Goal: Information Seeking & Learning: Learn about a topic

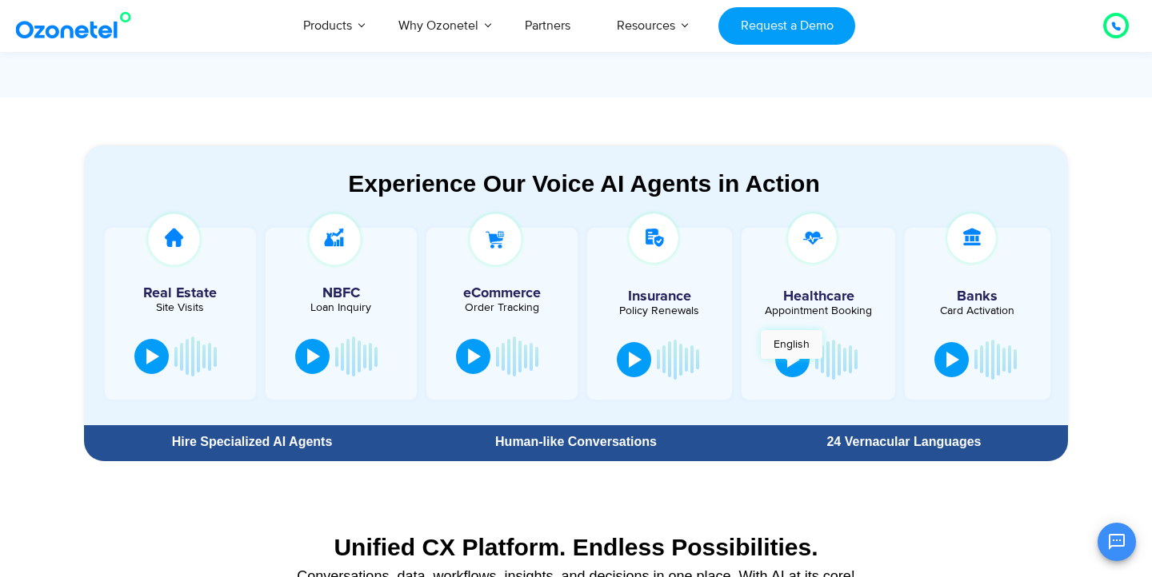
scroll to position [773, 0]
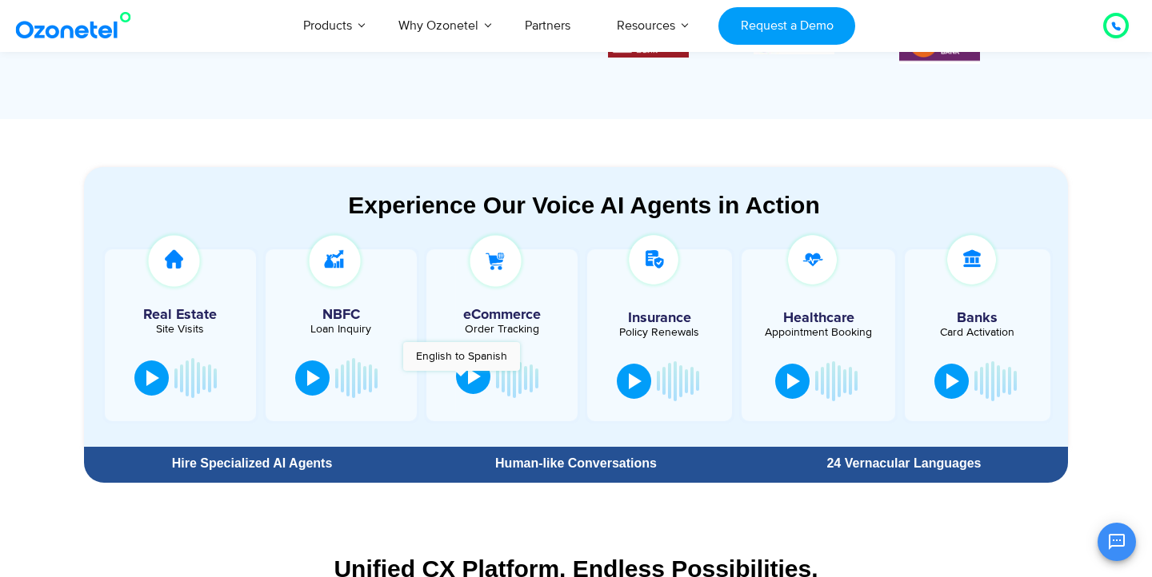
click at [461, 379] on button at bounding box center [473, 376] width 34 height 35
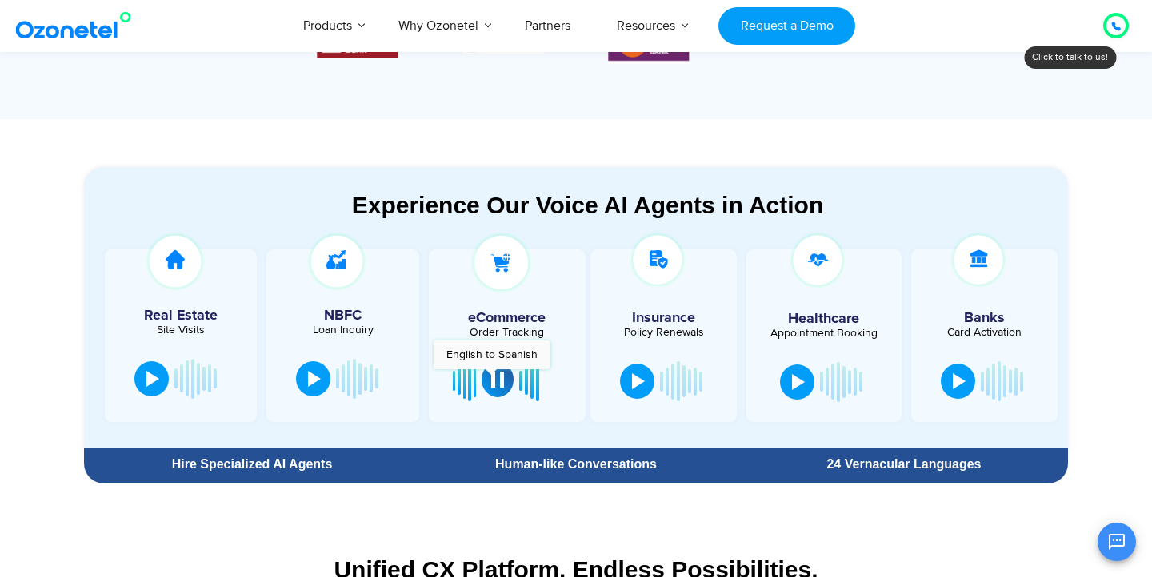
click at [491, 377] on div at bounding box center [497, 380] width 13 height 16
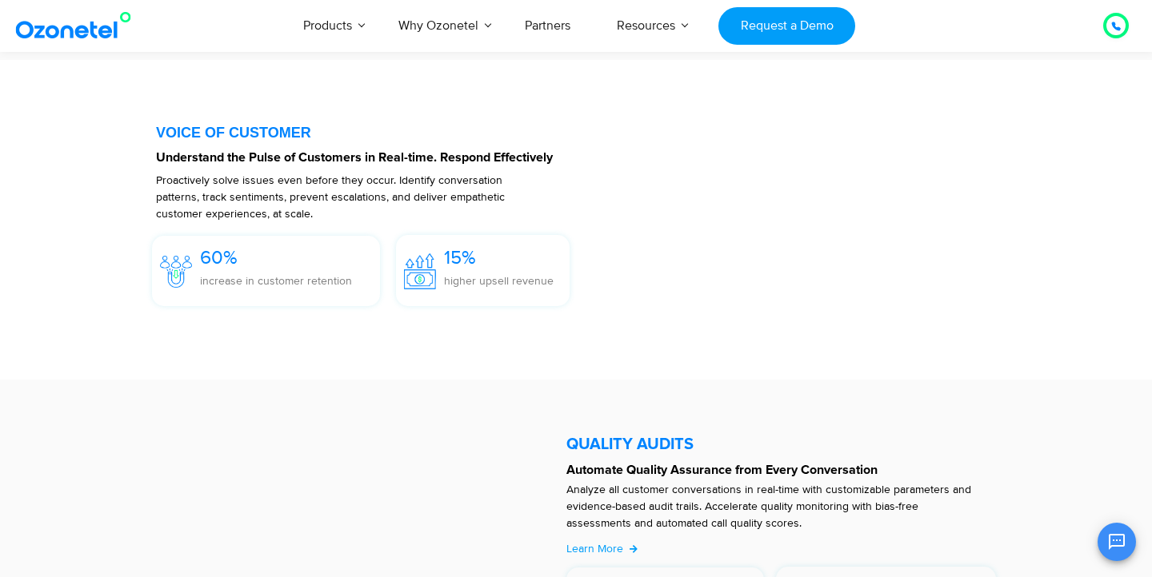
scroll to position [2390, 0]
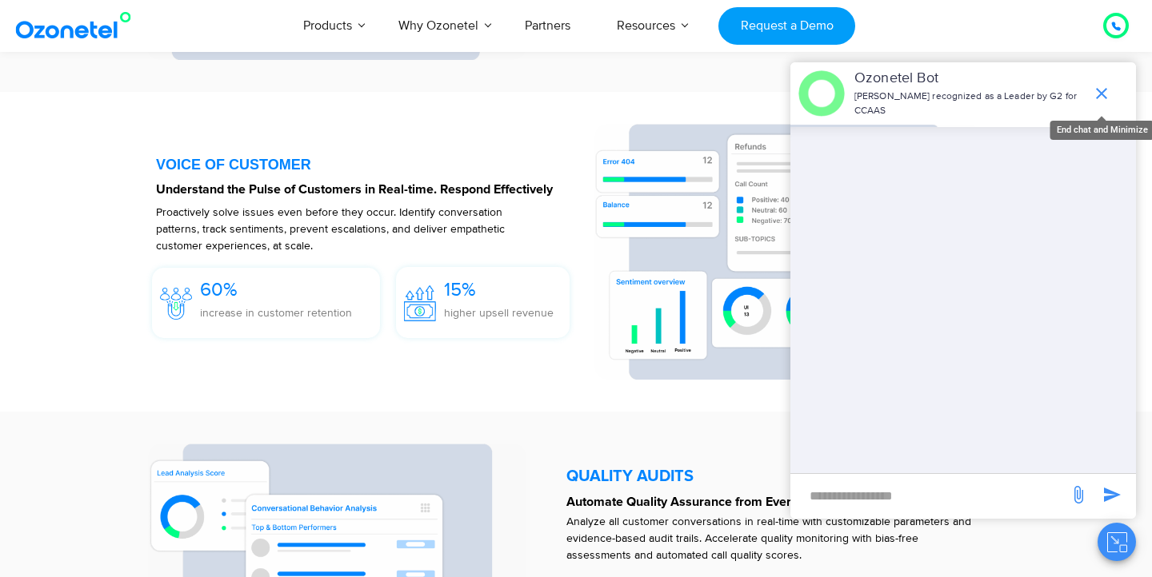
click at [1094, 89] on icon "end chat or minimize" at bounding box center [1101, 93] width 19 height 19
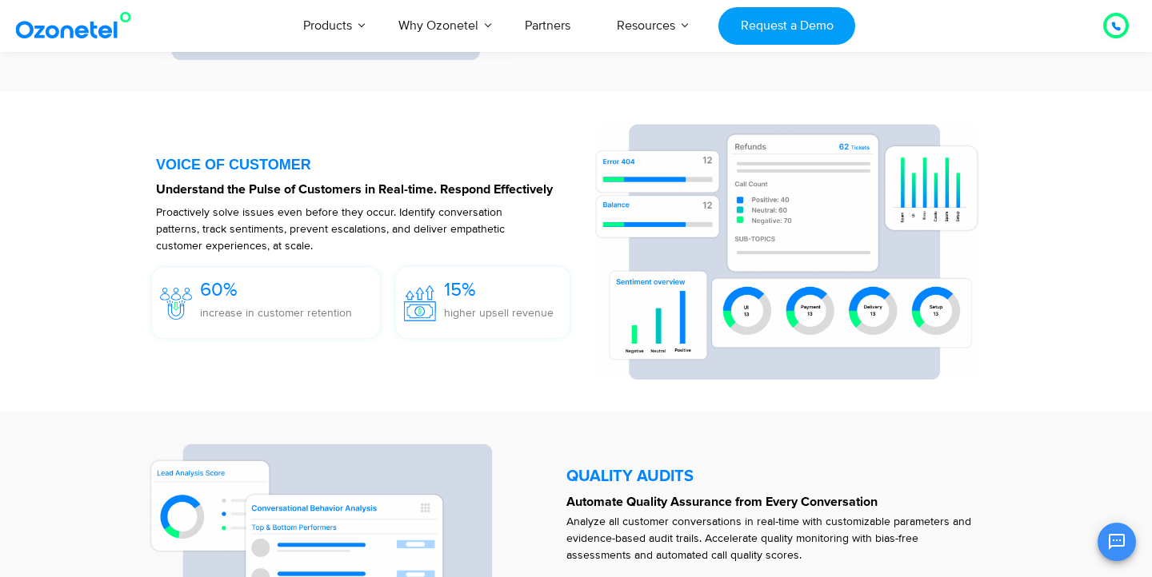
click at [478, 189] on strong "Understand the Pulse of Customers in Real-time. Respond Effectively" at bounding box center [354, 189] width 397 height 13
click at [509, 189] on strong "Understand the Pulse of Customers in Real-time. Respond Effectively" at bounding box center [354, 189] width 397 height 13
click at [269, 310] on p "increase in customer retention" at bounding box center [276, 313] width 152 height 17
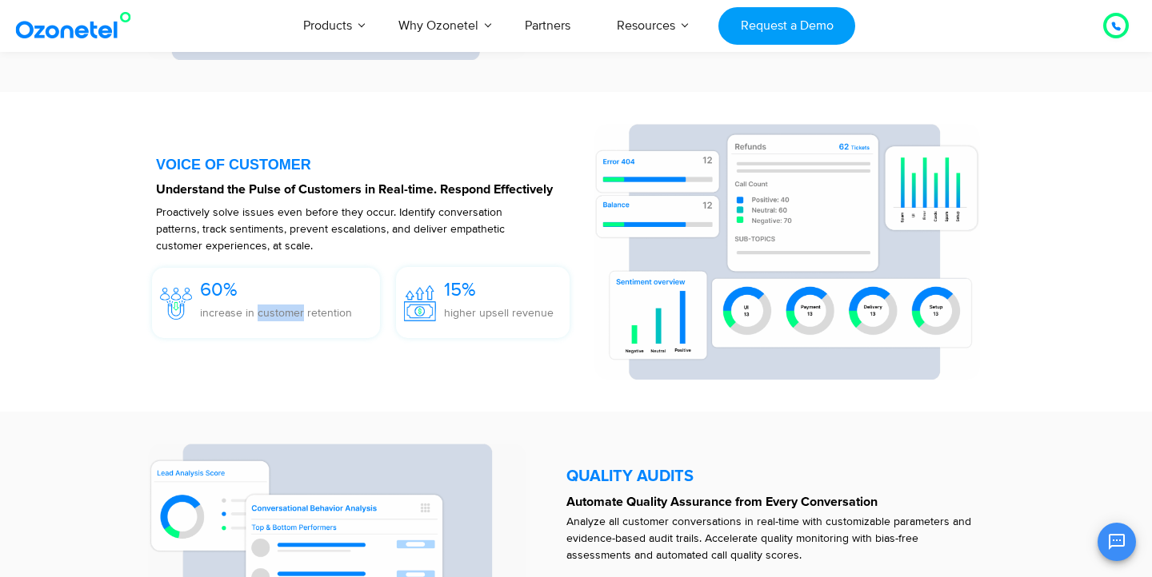
click at [269, 310] on p "increase in customer retention" at bounding box center [276, 313] width 152 height 17
click at [328, 307] on p "increase in customer retention" at bounding box center [276, 313] width 152 height 17
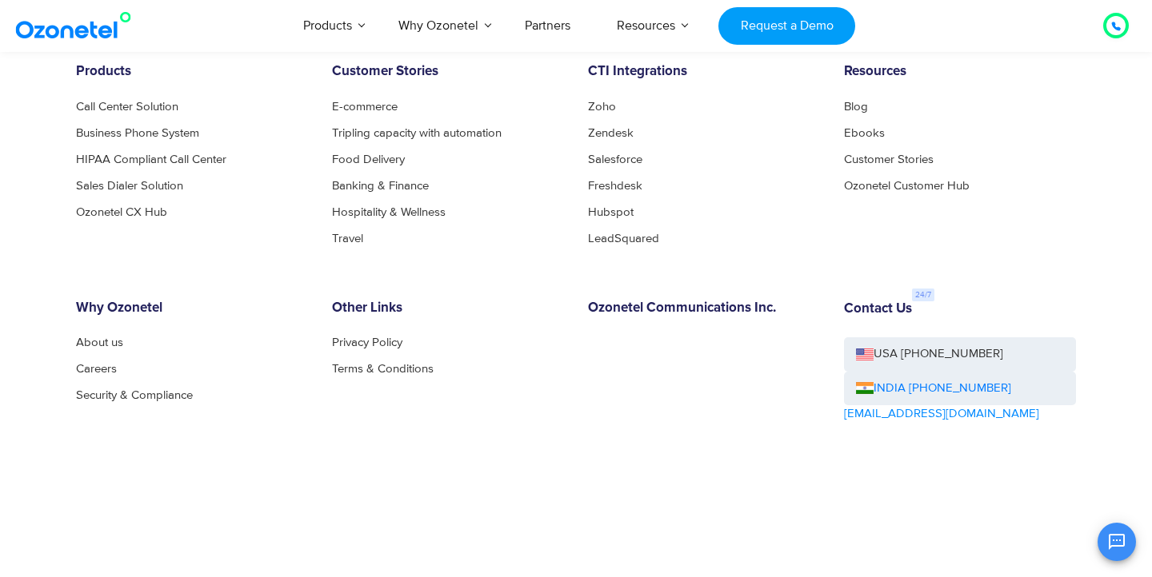
scroll to position [8739, 0]
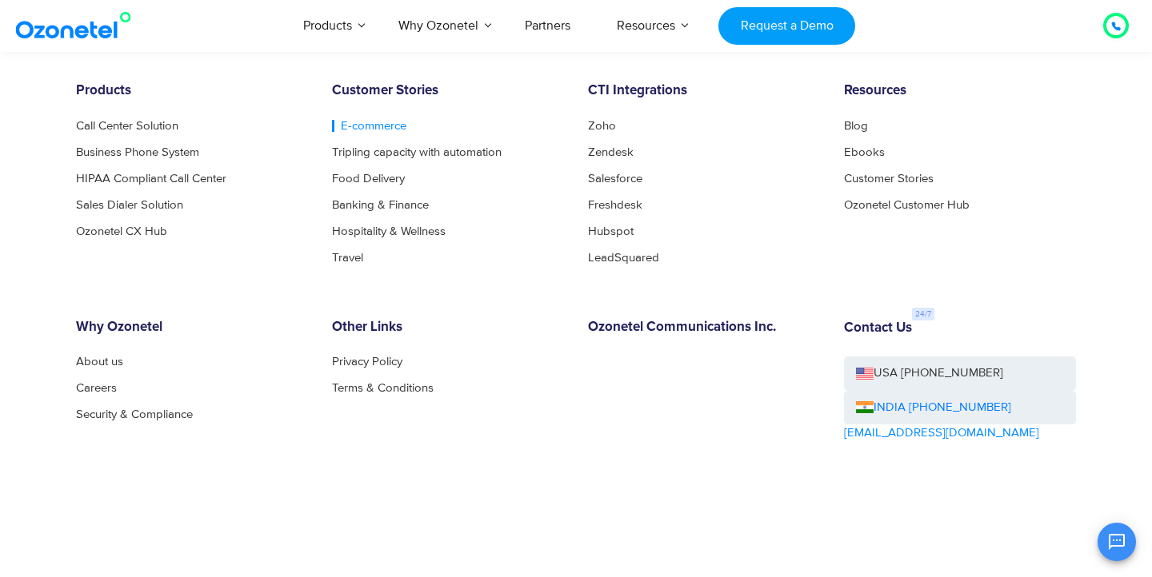
click at [374, 130] on link "E-commerce" at bounding box center [369, 126] width 74 height 12
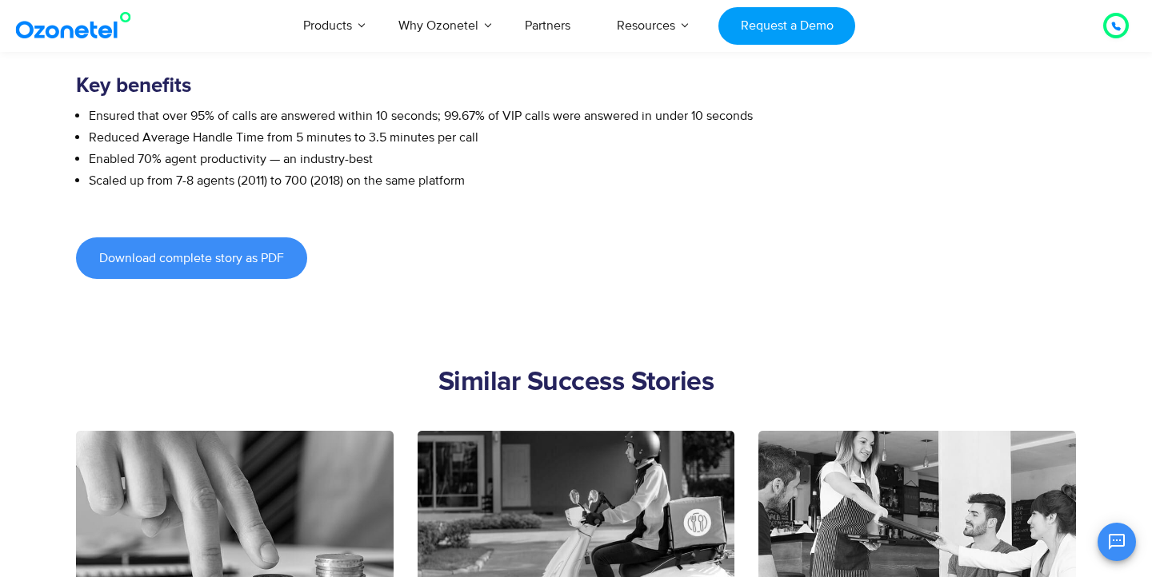
scroll to position [682, 0]
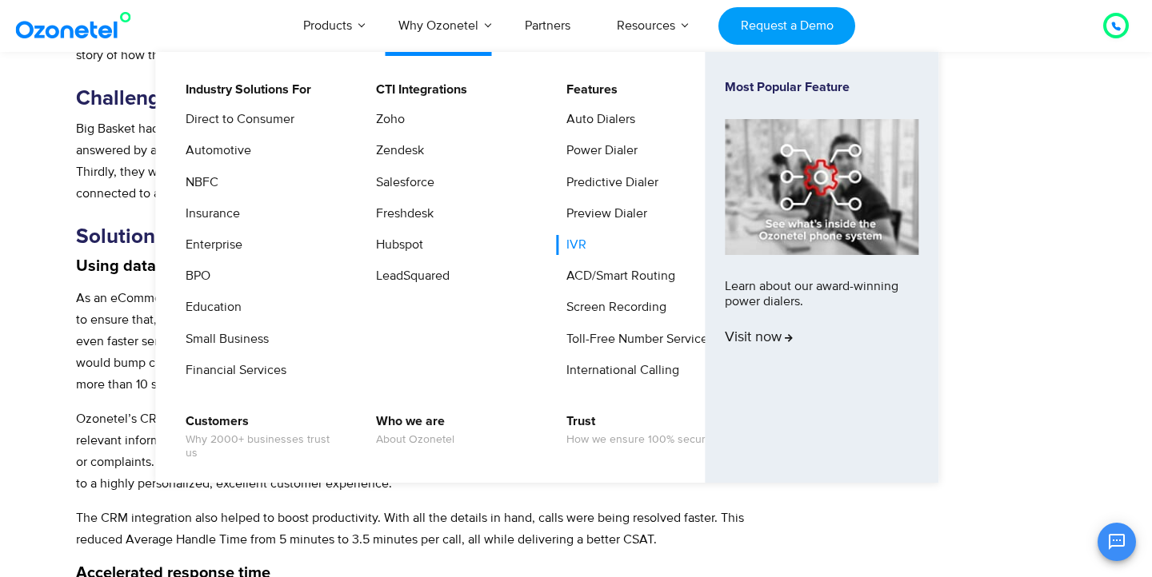
click at [586, 244] on link "IVR" at bounding box center [572, 245] width 33 height 20
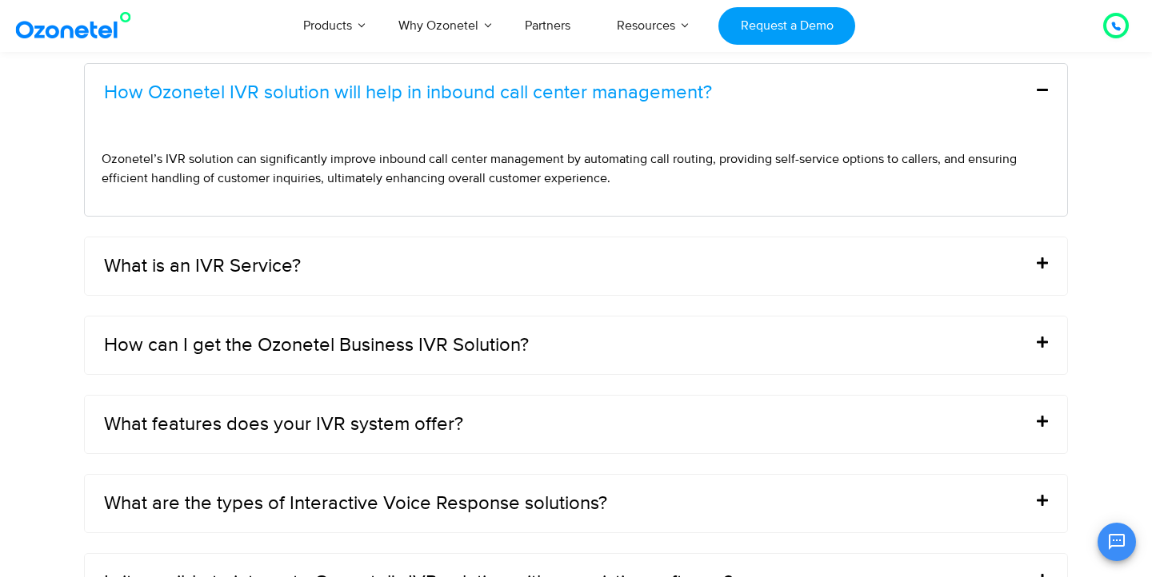
scroll to position [5269, 0]
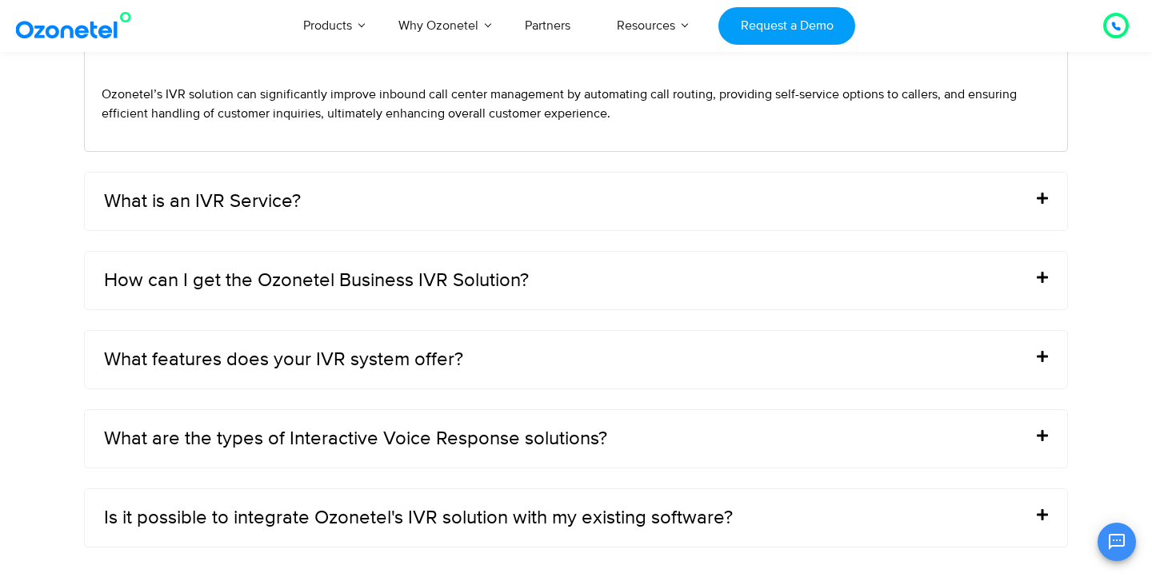
click at [745, 211] on div "What is an IVR Service?" at bounding box center [576, 202] width 982 height 58
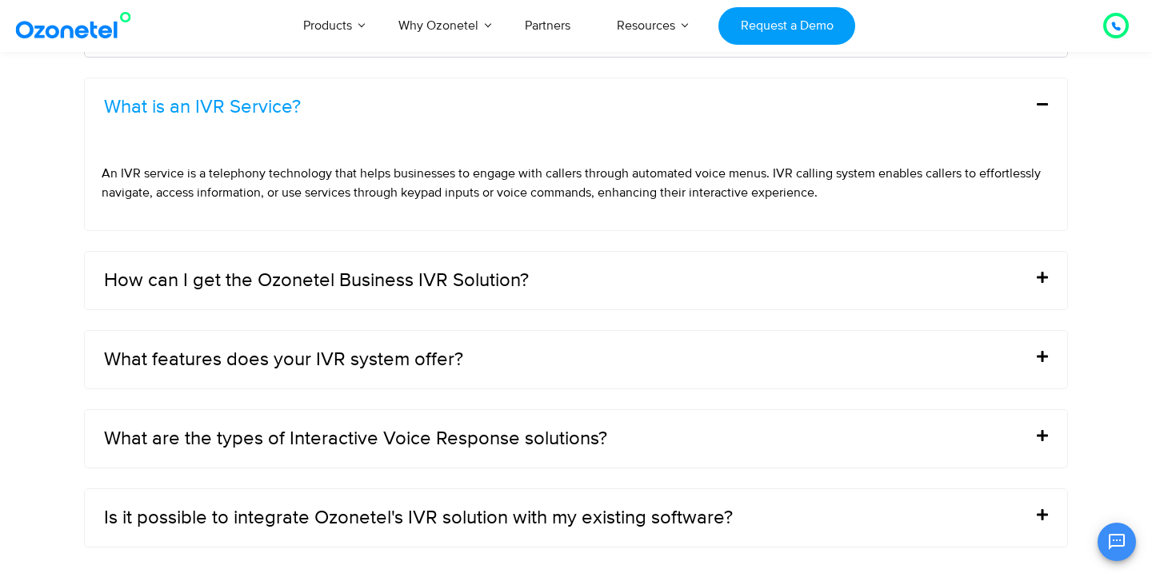
click at [721, 134] on div "What is an IVR Service?" at bounding box center [576, 107] width 982 height 58
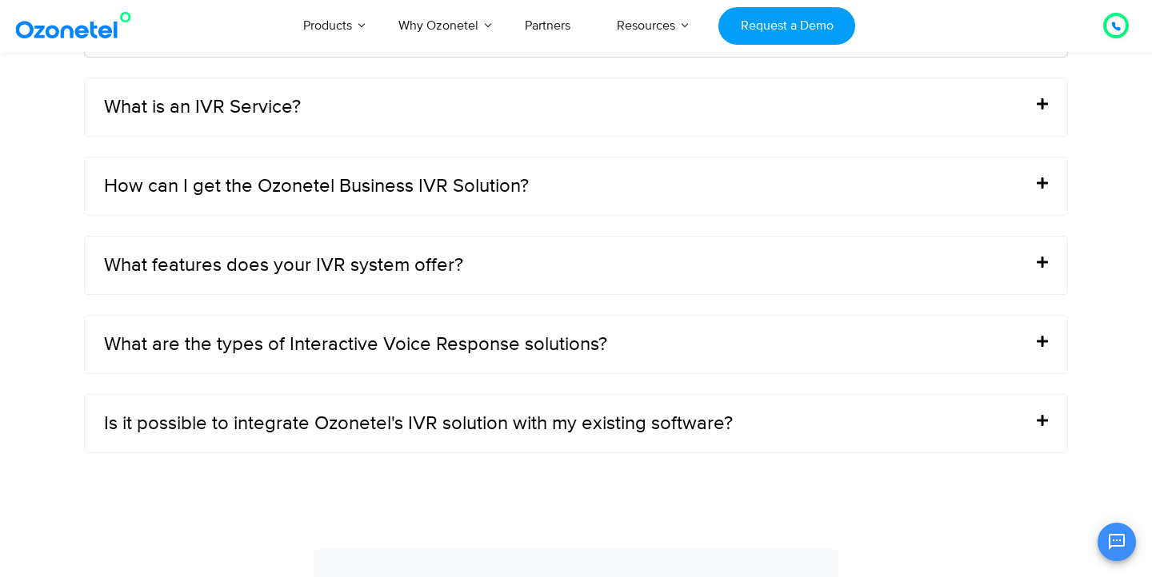
click at [720, 203] on div "How can I get the Ozonetel Business IVR Solution?" at bounding box center [576, 187] width 982 height 58
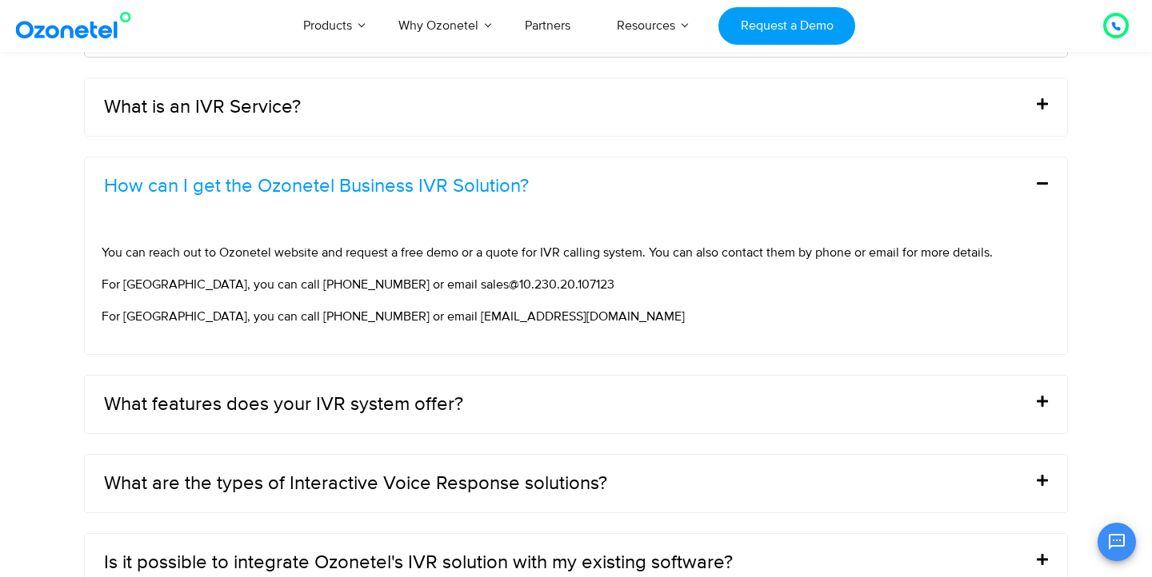
click at [720, 203] on div "How can I get the Ozonetel Business IVR Solution?" at bounding box center [576, 187] width 982 height 58
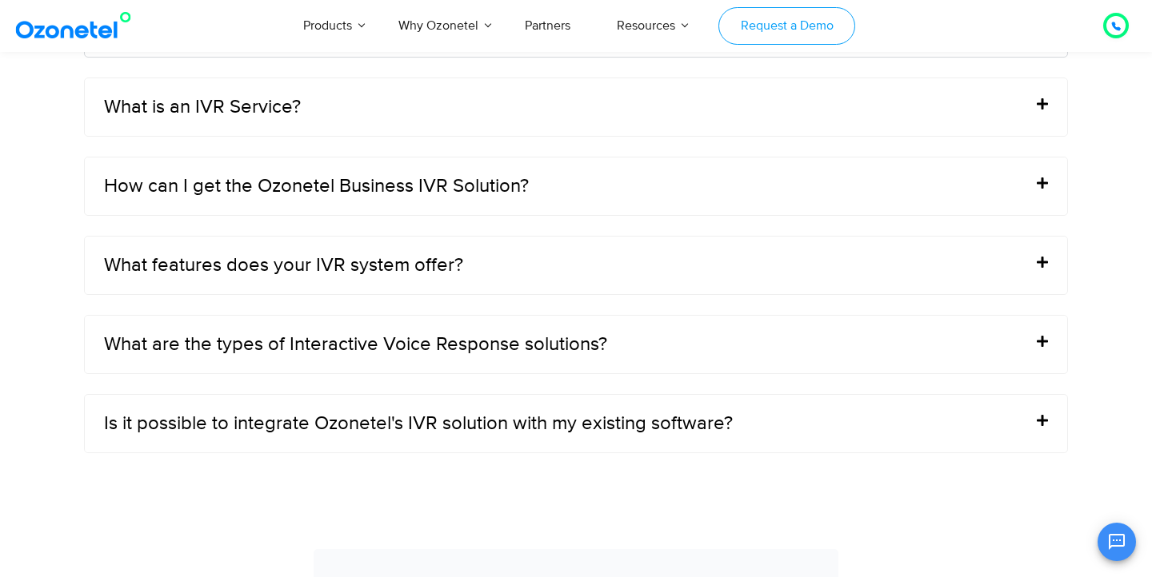
click at [837, 21] on link "Request a Demo" at bounding box center [786, 26] width 137 height 38
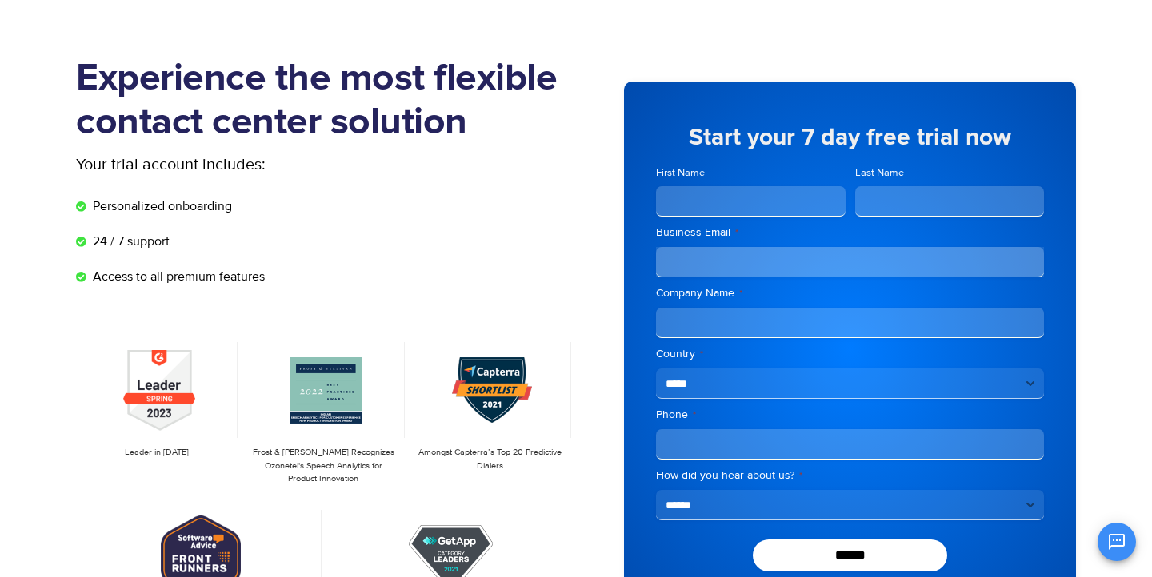
scroll to position [142, 0]
